Goal: Submit feedback/report problem: Submit feedback/report problem

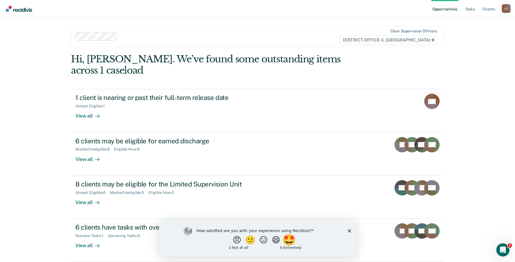
click at [295, 238] on button "🤩" at bounding box center [289, 240] width 15 height 11
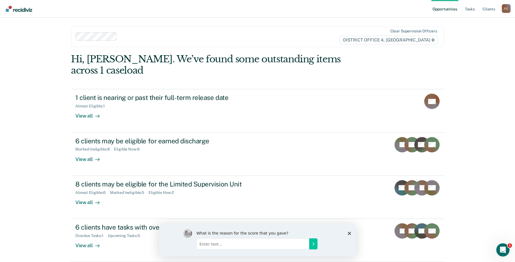
click at [281, 246] on input "Enter text..." at bounding box center [252, 243] width 113 height 11
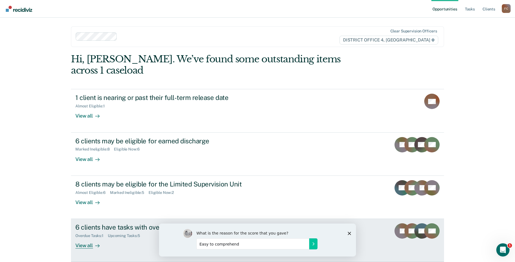
type input "Easy to comprehend"
click at [279, 224] on div "6 clients have tasks with overdue or upcoming due dates Overdue Tasks : 1 Upcom…" at bounding box center [178, 236] width 206 height 25
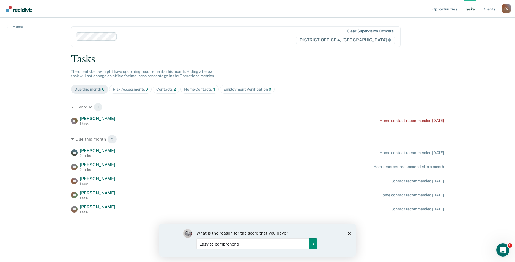
click at [314, 245] on icon "Submit your response" at bounding box center [313, 244] width 4 height 4
